Goal: Check status: Check status

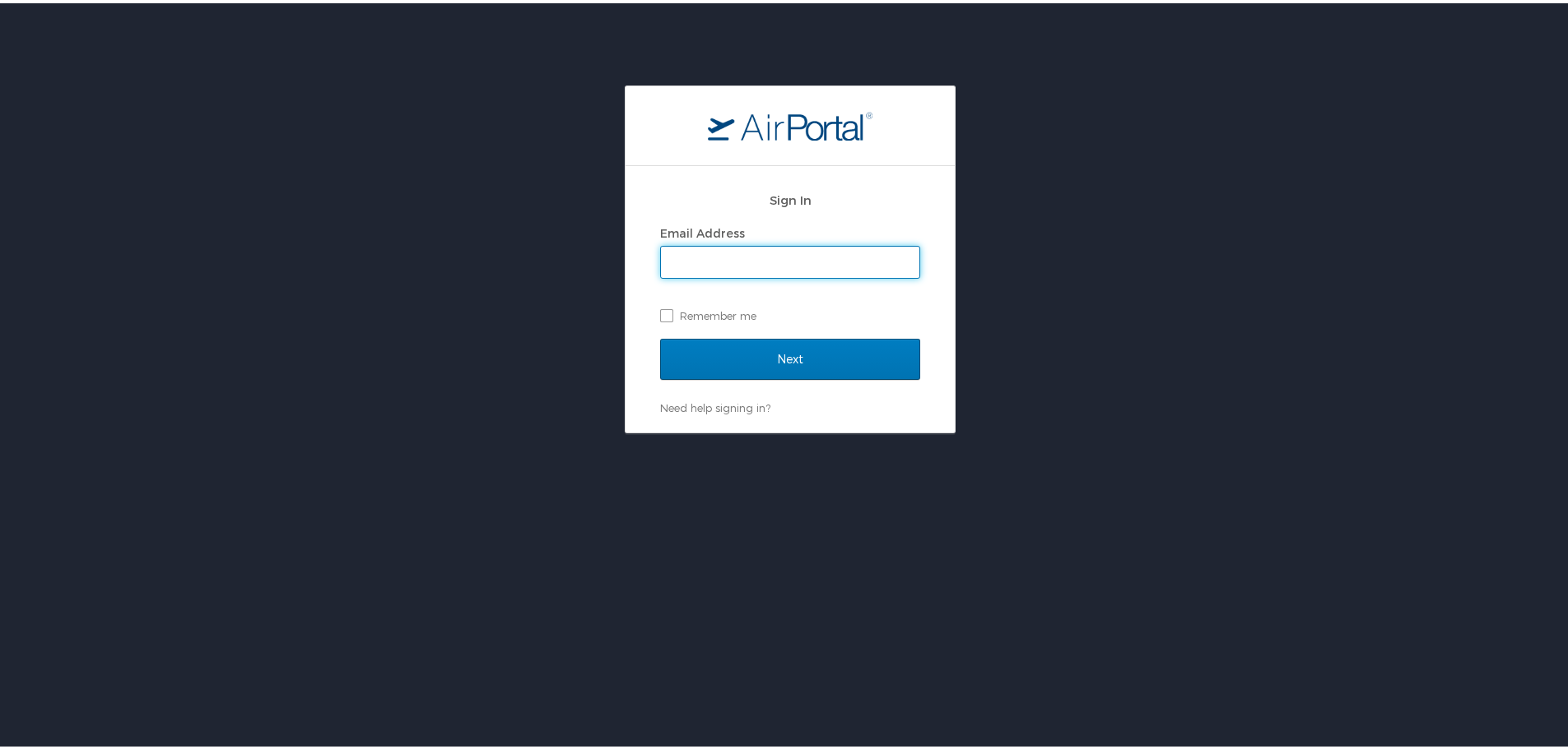
click at [730, 257] on input "Email Address" at bounding box center [790, 259] width 259 height 32
type input "kelsey.dollar@imail.org"
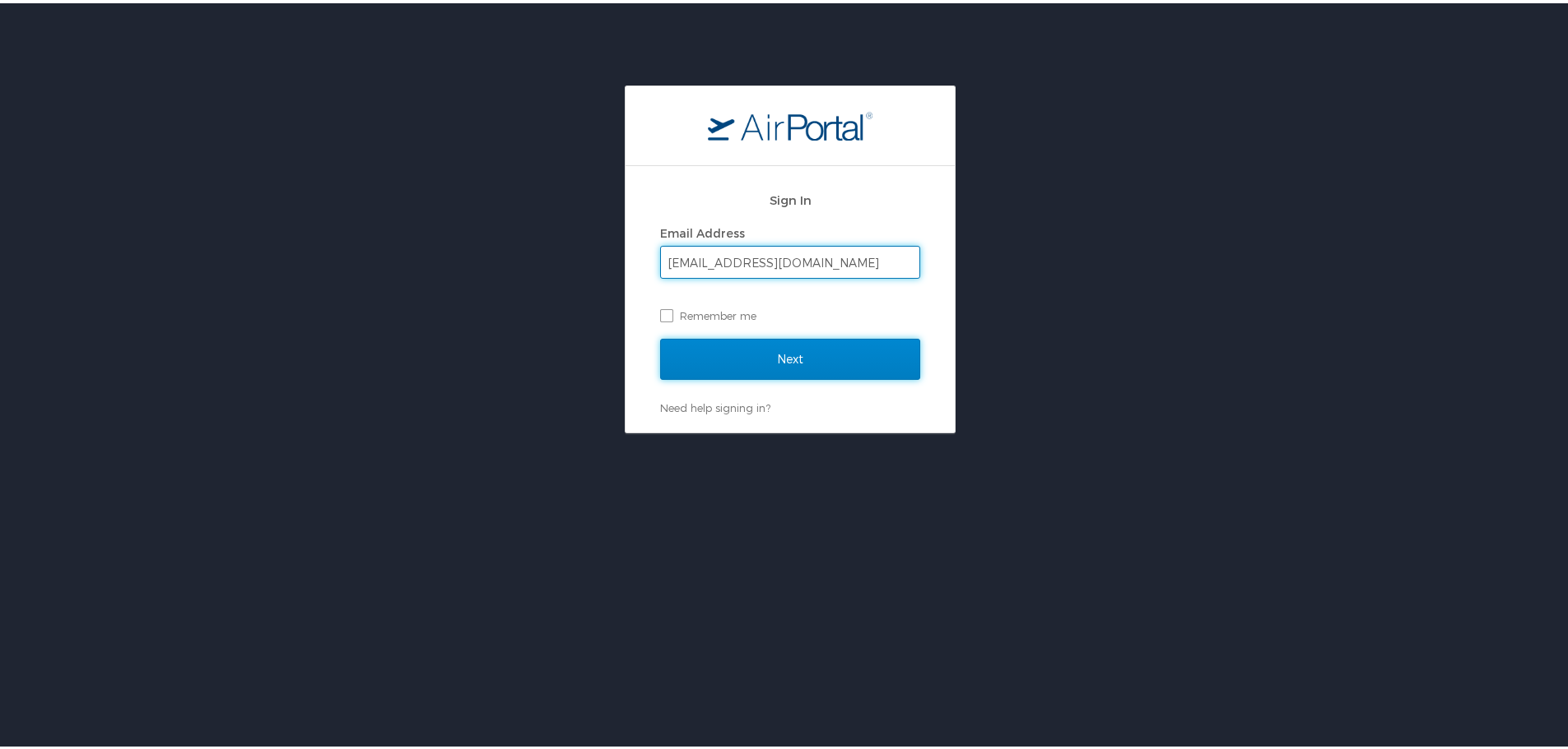
click at [747, 360] on input "Next" at bounding box center [790, 356] width 260 height 41
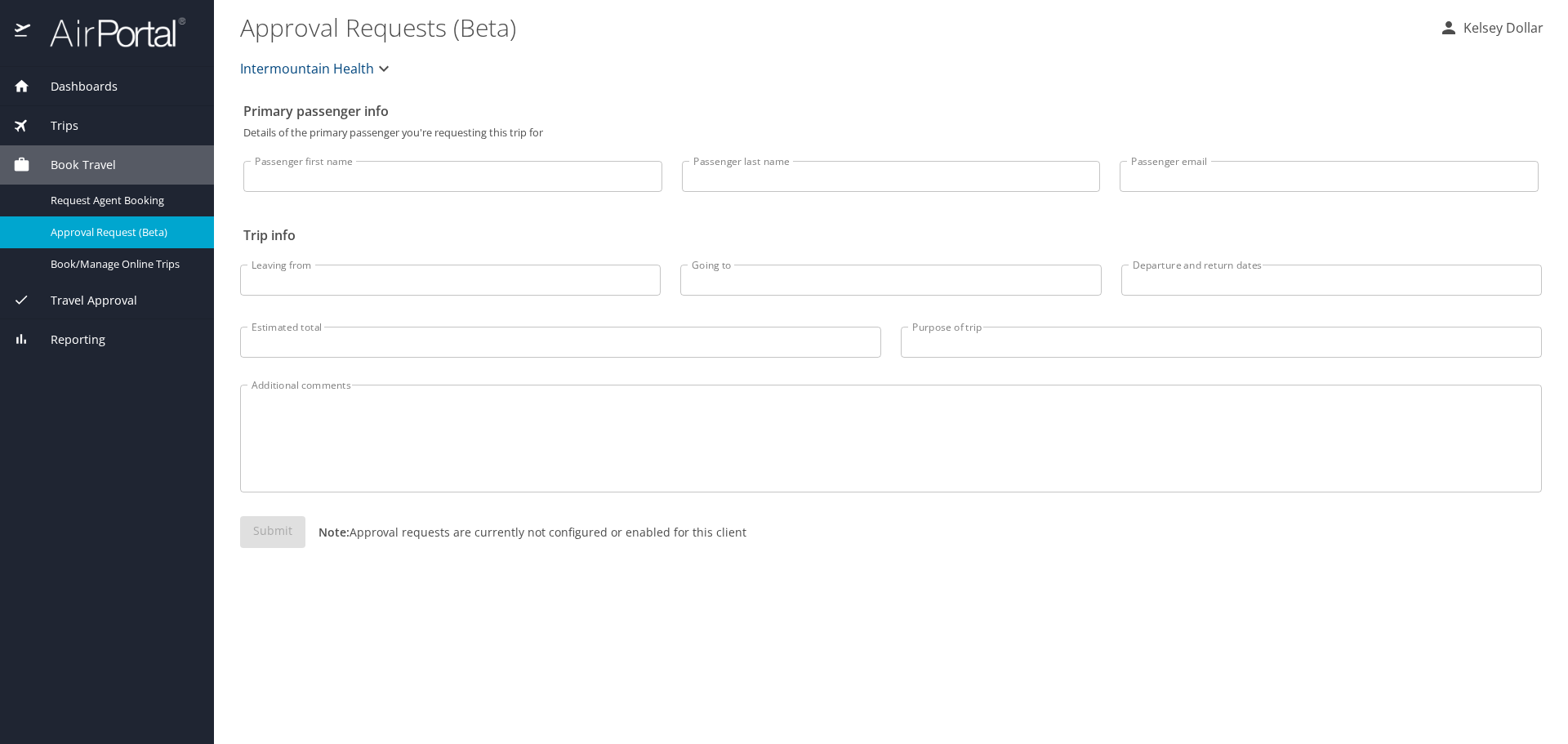
click at [80, 113] on div "Trips" at bounding box center [107, 126] width 214 height 39
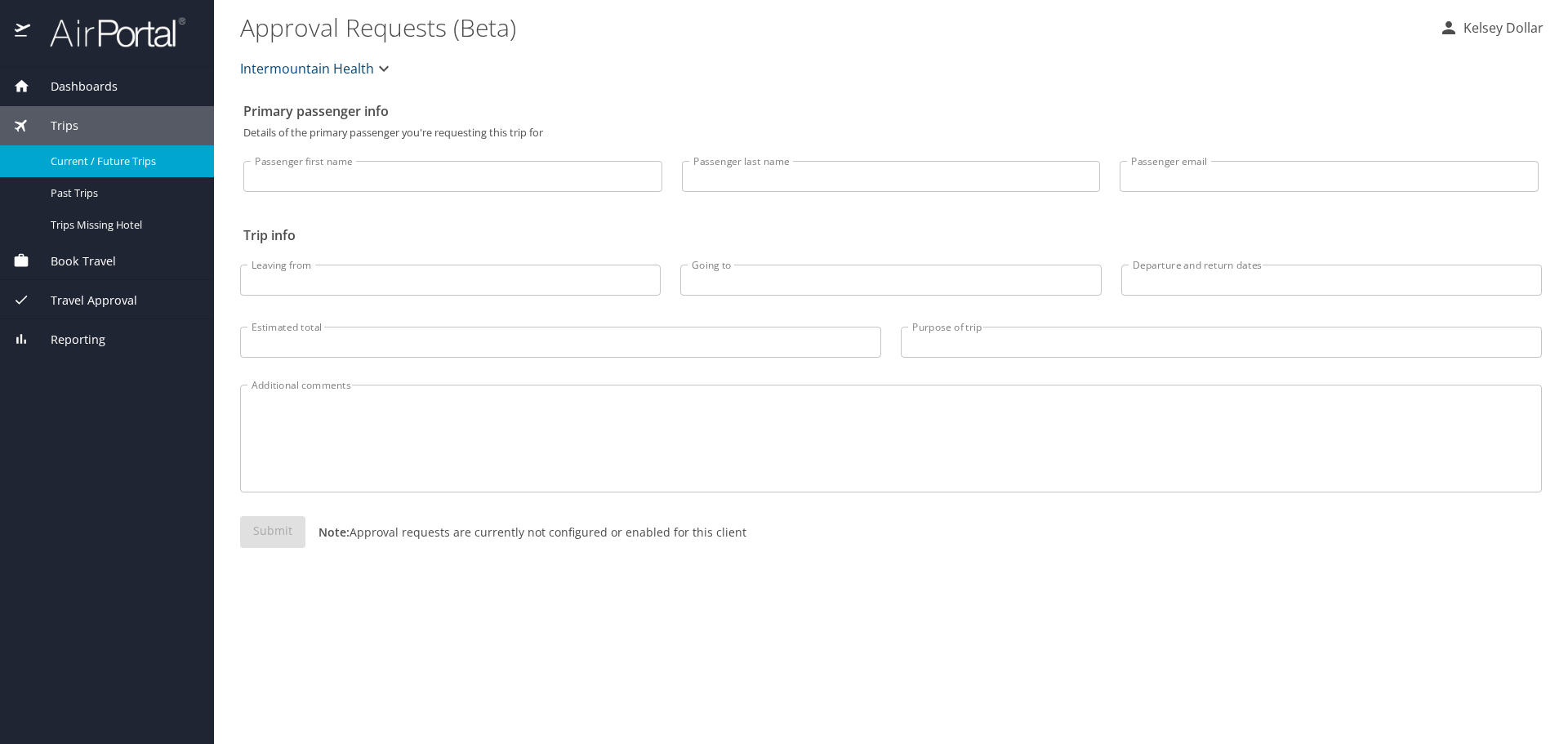
click at [93, 165] on span "Current / Future Trips" at bounding box center [122, 162] width 144 height 15
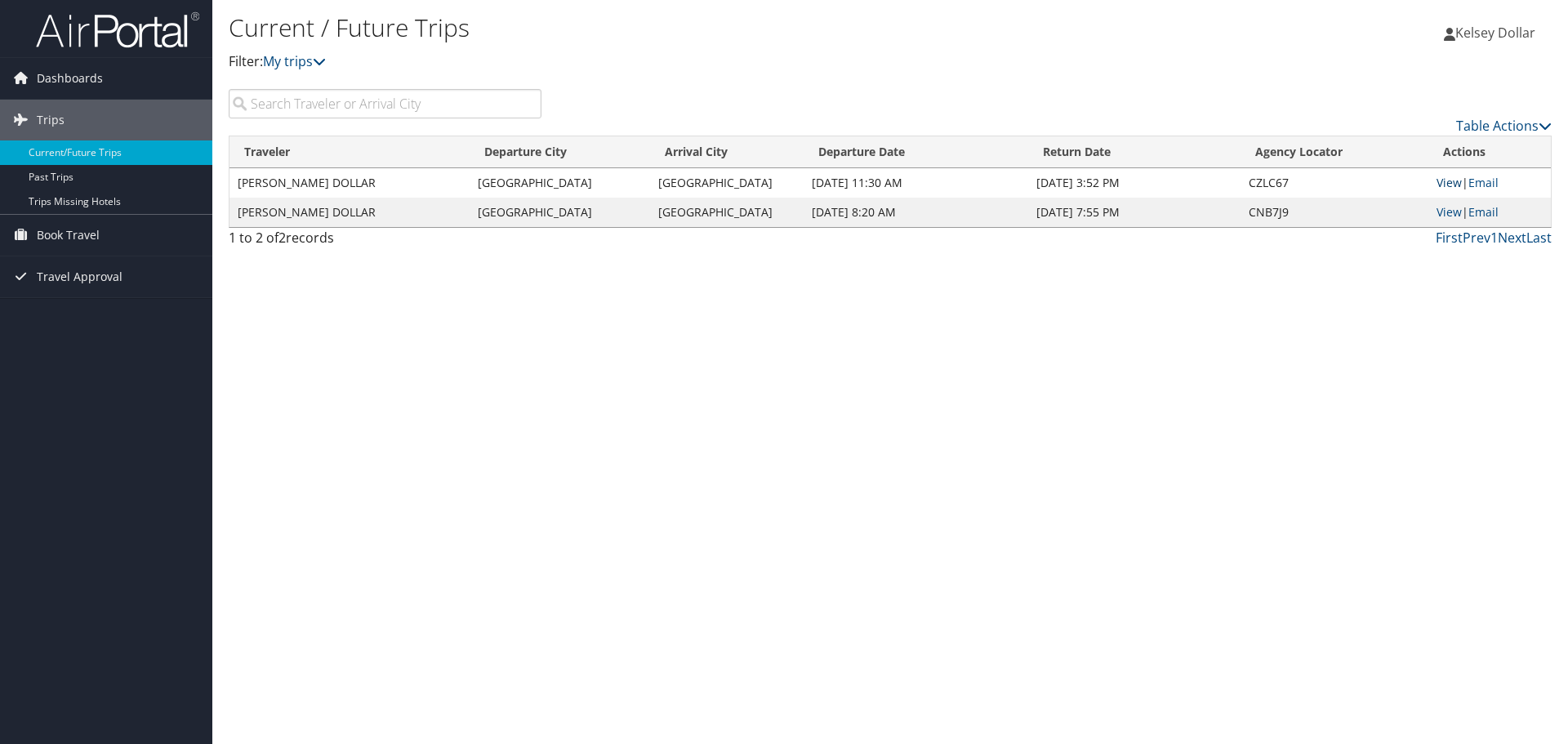
click at [1442, 185] on link "View" at bounding box center [1449, 183] width 25 height 15
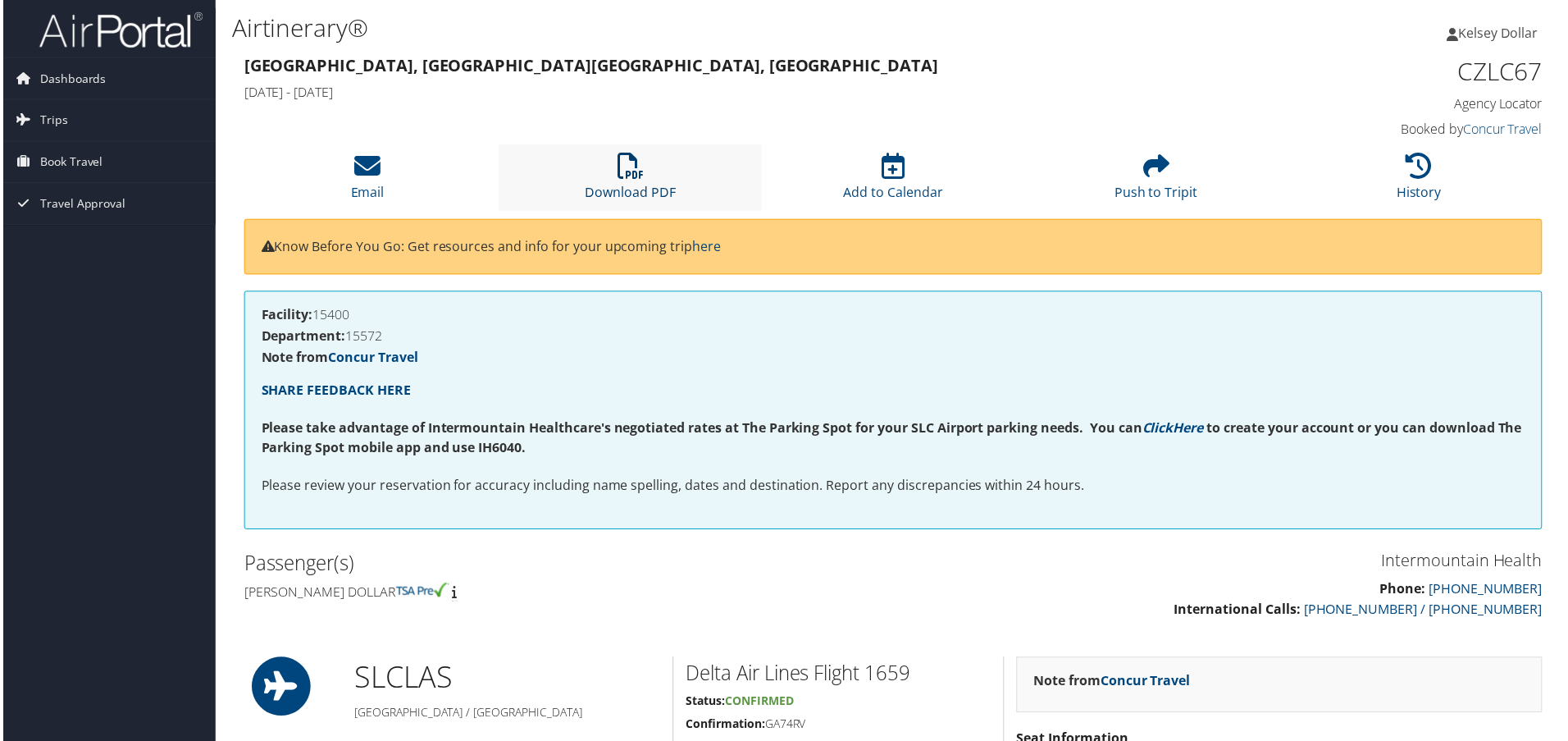
click at [619, 172] on icon at bounding box center [630, 166] width 26 height 26
